Goal: Transaction & Acquisition: Purchase product/service

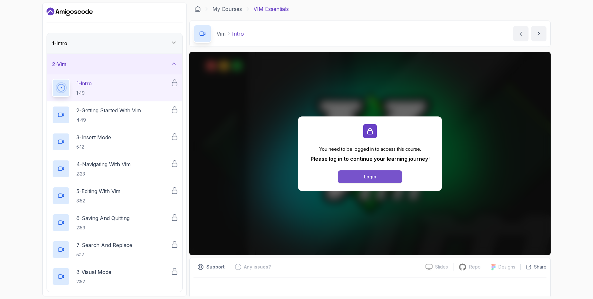
click at [365, 173] on button "Login" at bounding box center [370, 176] width 64 height 13
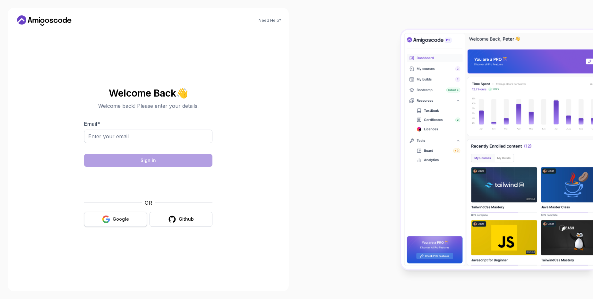
click at [115, 220] on div "Google" at bounding box center [121, 219] width 16 height 6
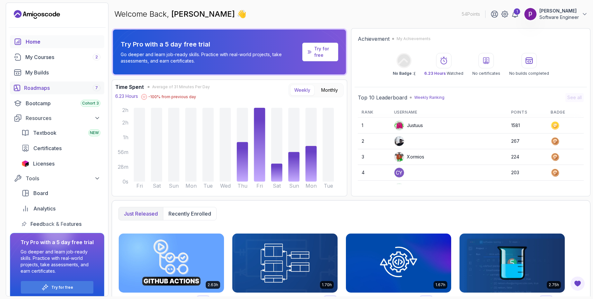
click at [41, 90] on div "Roadmaps 7" at bounding box center [62, 88] width 76 height 8
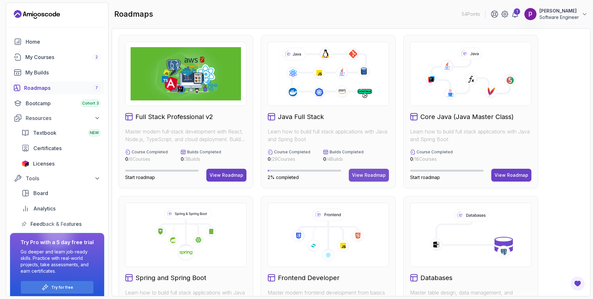
click at [366, 176] on div "View Roadmap" at bounding box center [369, 175] width 34 height 6
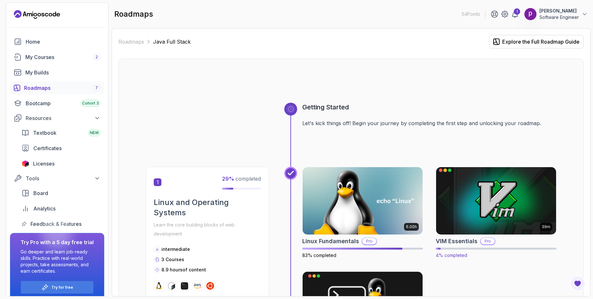
click at [476, 201] on img at bounding box center [496, 201] width 126 height 71
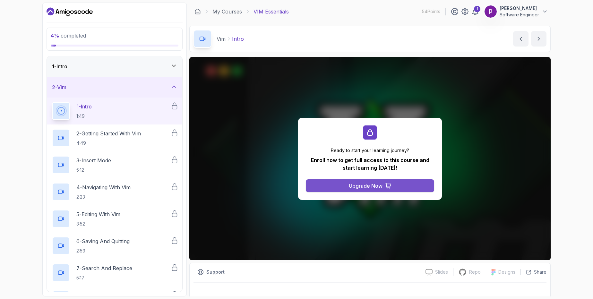
click at [359, 186] on div "Upgrade Now" at bounding box center [366, 186] width 34 height 8
click at [378, 187] on div "Upgrade Now" at bounding box center [366, 186] width 34 height 8
click at [535, 12] on p "Software Engineer" at bounding box center [519, 15] width 39 height 6
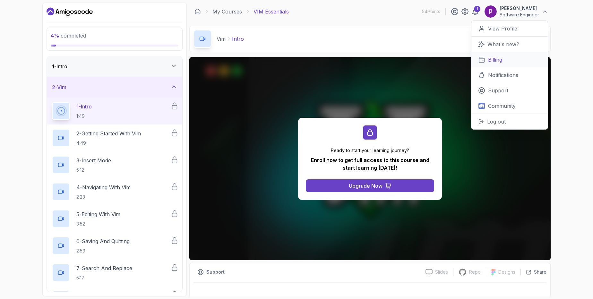
click at [491, 59] on p "Billing" at bounding box center [495, 60] width 14 height 8
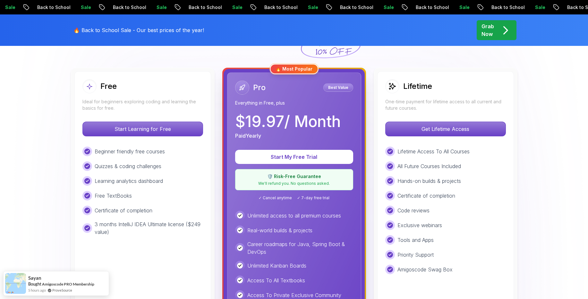
scroll to position [154, 0]
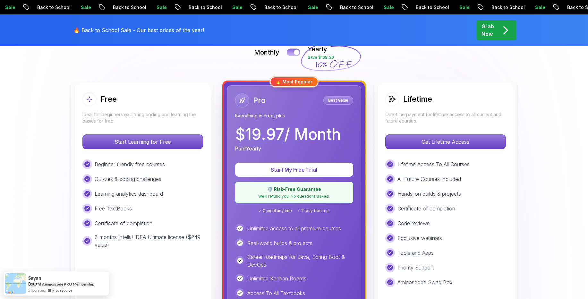
click at [295, 51] on div at bounding box center [296, 52] width 5 height 5
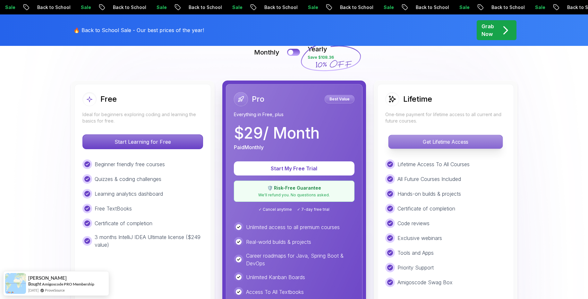
click at [422, 144] on p "Get Lifetime Access" at bounding box center [446, 141] width 114 height 13
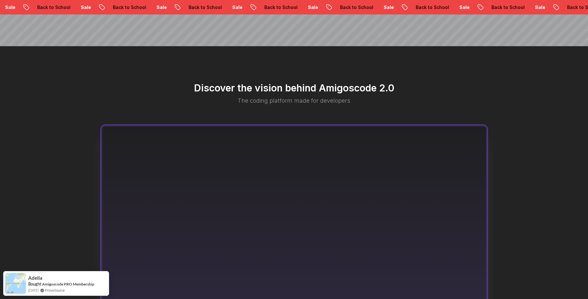
scroll to position [116, 0]
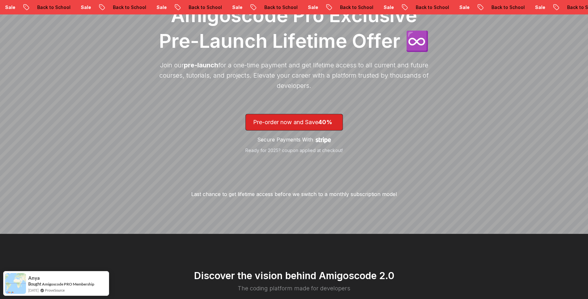
click at [287, 140] on p "Secure Payments With" at bounding box center [285, 140] width 56 height 8
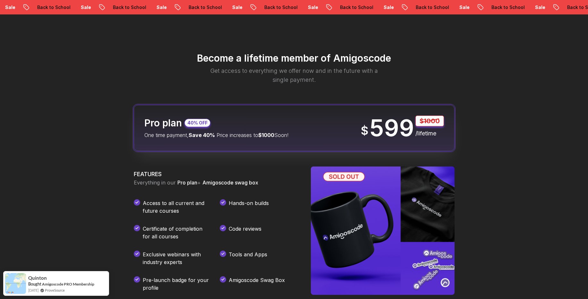
scroll to position [722, 0]
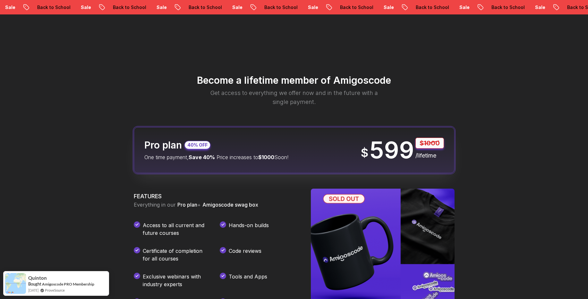
click at [431, 147] on p "$1000" at bounding box center [430, 143] width 29 height 11
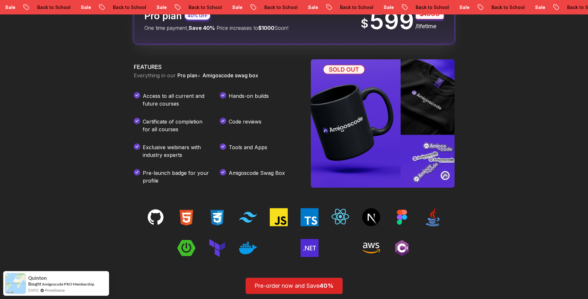
scroll to position [876, 0]
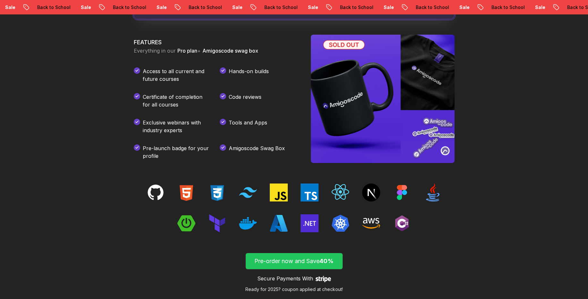
click at [285, 261] on p "Pre-order now and Save 40%" at bounding box center [294, 261] width 82 height 9
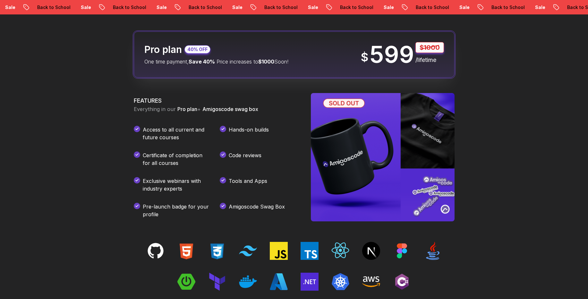
scroll to position [799, 0]
